Goal: Transaction & Acquisition: Subscribe to service/newsletter

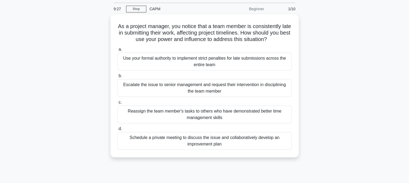
scroll to position [27, 0]
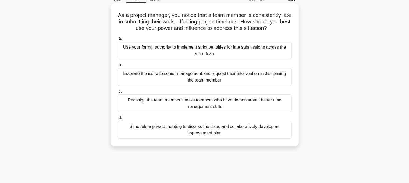
click at [236, 132] on div "Schedule a private meeting to discuss the issue and collaboratively develop an …" at bounding box center [205, 130] width 174 height 18
click at [118, 119] on input "d. Schedule a private meeting to discuss the issue and collaboratively develop …" at bounding box center [118, 117] width 0 height 3
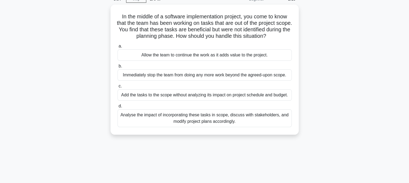
scroll to position [0, 0]
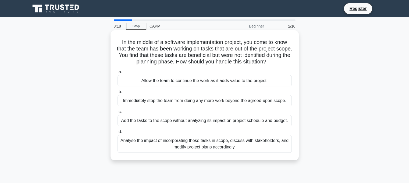
click at [243, 148] on div "Analyse the impact of incorporating these tasks in scope, discuss with stakehol…" at bounding box center [205, 144] width 174 height 18
click at [118, 133] on input "d. Analyse the impact of incorporating these tasks in scope, discuss with stake…" at bounding box center [118, 131] width 0 height 3
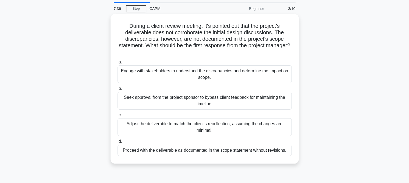
scroll to position [27, 0]
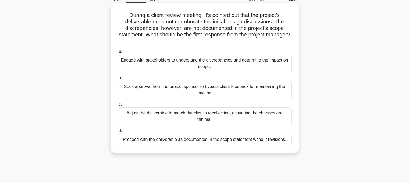
drag, startPoint x: 214, startPoint y: 41, endPoint x: 125, endPoint y: 13, distance: 93.5
click at [124, 13] on h5 "During a client review meeting, it's pointed out that the project's deliverable…" at bounding box center [205, 28] width 176 height 33
copy h5 "During a client review meeting, it's pointed out that the project's deliverable…"
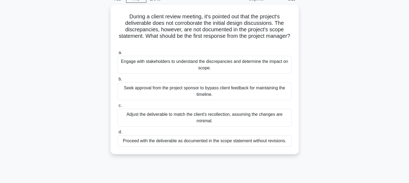
click at [320, 93] on div "During a client review meeting, it's pointed out that the project's deliverable…" at bounding box center [204, 83] width 355 height 156
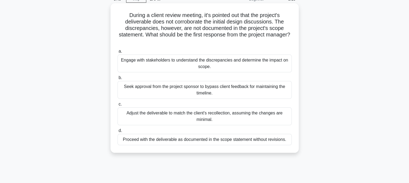
click at [232, 69] on div "Engage with stakeholders to understand the discrepancies and determine the impa…" at bounding box center [205, 63] width 174 height 18
click at [118, 53] on input "a. Engage with stakeholders to understand the discrepancies and determine the i…" at bounding box center [118, 51] width 0 height 3
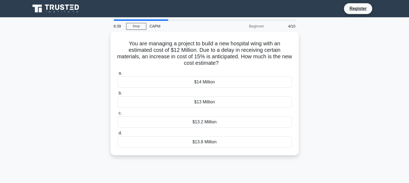
scroll to position [0, 0]
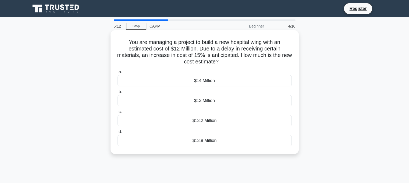
click at [211, 140] on div "$13.8 Million" at bounding box center [205, 140] width 174 height 11
click at [118, 133] on input "d. $13.8 Million" at bounding box center [118, 131] width 0 height 3
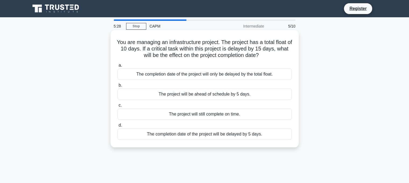
click at [212, 135] on div "The completion date of the project will be delayed by 5 days." at bounding box center [205, 133] width 174 height 11
click at [118, 127] on input "d. The completion date of the project will be delayed by 5 days." at bounding box center [118, 124] width 0 height 3
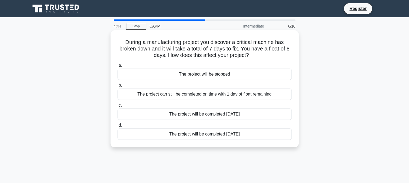
click at [252, 97] on div "The project can still be completed on time with 1 day of float remaining" at bounding box center [205, 93] width 174 height 11
click at [118, 87] on input "b. The project can still be completed on time with 1 day of float remaining" at bounding box center [118, 84] width 0 height 3
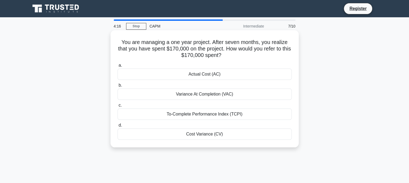
click at [204, 76] on div "Actual Cost (AC)" at bounding box center [205, 73] width 174 height 11
click at [118, 67] on input "a. Actual Cost (AC)" at bounding box center [118, 65] width 0 height 3
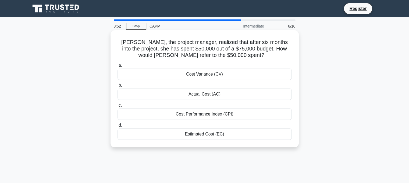
click at [213, 95] on div "Actual Cost (AC)" at bounding box center [205, 93] width 174 height 11
click at [118, 87] on input "b. Actual Cost (AC)" at bounding box center [118, 84] width 0 height 3
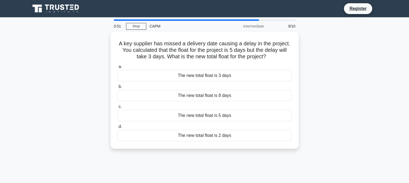
click at [386, 89] on main "3:51 Stop CAPM Intermediate 9/10 A key supplier has missed a delivery date caus…" at bounding box center [204, 154] width 409 height 274
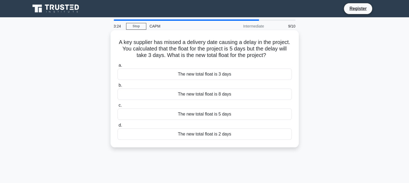
click at [236, 136] on div "The new total float is 2 days" at bounding box center [205, 133] width 174 height 11
click at [118, 127] on input "d. The new total float is 2 days" at bounding box center [118, 124] width 0 height 3
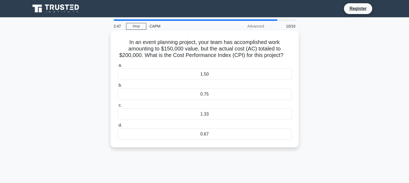
click at [222, 115] on div "1.33" at bounding box center [205, 113] width 174 height 11
click at [118, 107] on input "c. 1.33" at bounding box center [118, 104] width 0 height 3
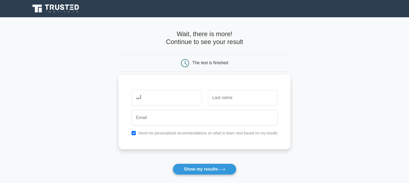
type input "أ"
type input "Hend"
click at [254, 99] on input "text" at bounding box center [243, 98] width 70 height 16
type input "Farghaly"
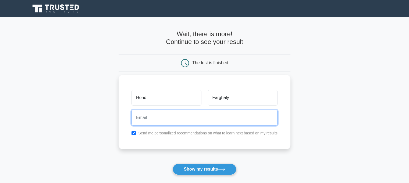
click at [231, 120] on input "email" at bounding box center [205, 118] width 146 height 16
type input "hend.farghaly@gmail.com"
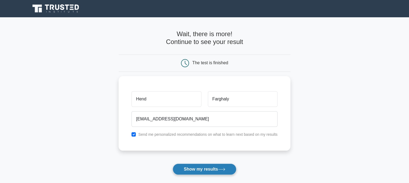
click at [206, 170] on button "Show my results" at bounding box center [205, 168] width 64 height 11
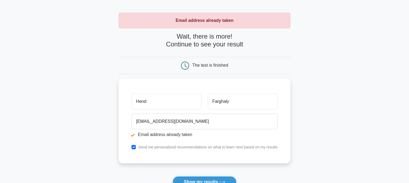
scroll to position [27, 0]
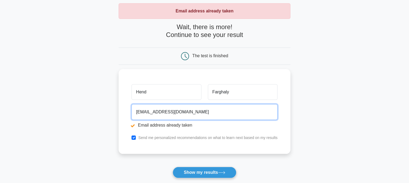
drag, startPoint x: 194, startPoint y: 114, endPoint x: 92, endPoint y: 109, distance: 101.6
click at [92, 109] on main "Email address already taken Wait, there is more! Continue to see your result Th…" at bounding box center [204, 102] width 409 height 224
paste input "Hend.Farghaly@mod-eg"
type input "[EMAIL_ADDRESS][DOMAIN_NAME]"
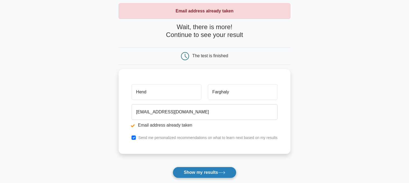
click at [204, 174] on button "Show my results" at bounding box center [205, 171] width 64 height 11
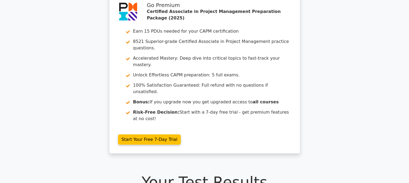
scroll to position [27, 0]
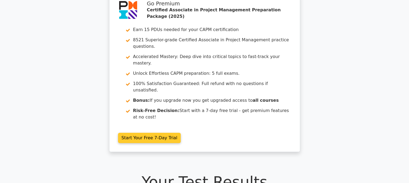
click at [152, 132] on link "Start Your Free 7-Day Trial" at bounding box center [149, 137] width 63 height 10
